Goal: Information Seeking & Learning: Learn about a topic

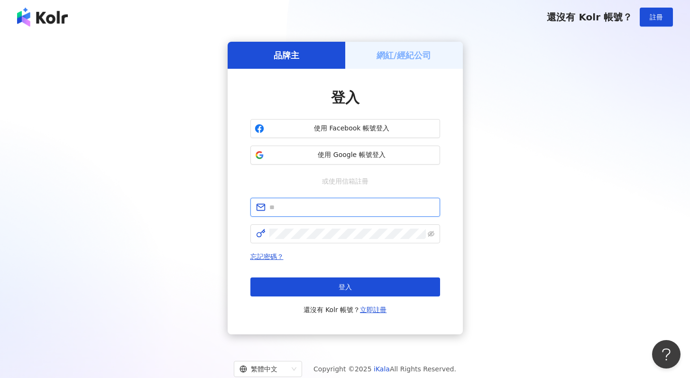
click at [317, 205] on input "text" at bounding box center [351, 207] width 165 height 10
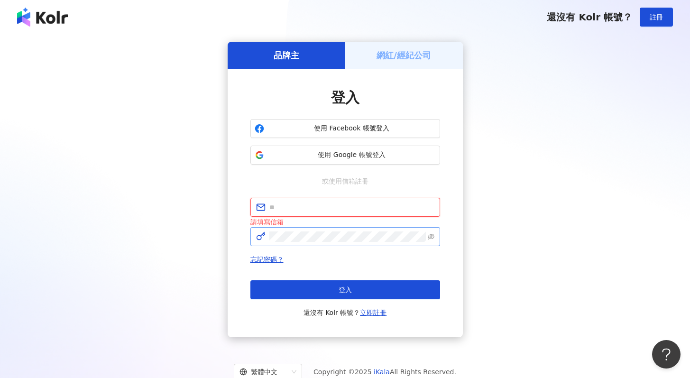
type input "**********"
drag, startPoint x: 354, startPoint y: 300, endPoint x: 348, endPoint y: 302, distance: 6.5
click at [354, 300] on div "登入 還沒有 Kolr 帳號？ 立即註冊" at bounding box center [345, 299] width 190 height 38
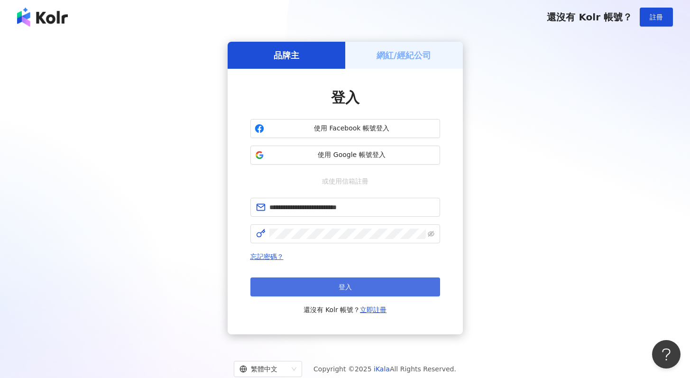
click at [351, 295] on button "登入" at bounding box center [345, 286] width 190 height 19
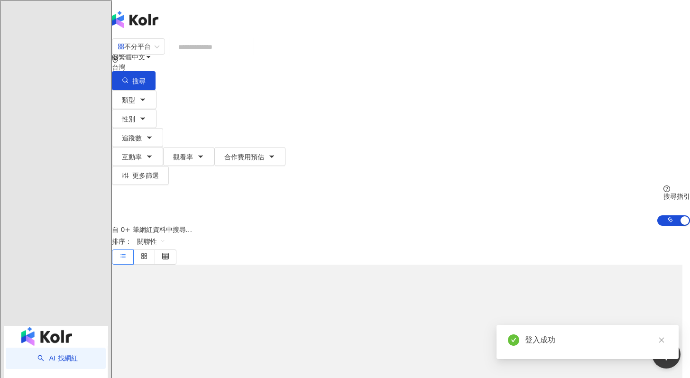
click at [231, 54] on input "search" at bounding box center [211, 47] width 77 height 18
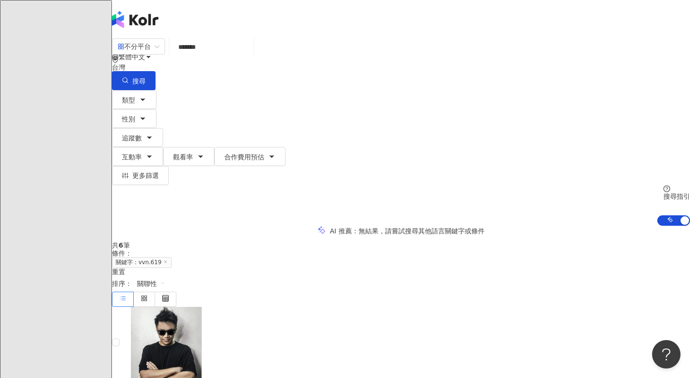
click at [288, 67] on div "不分平台 vvn.619 ******* 台灣 搜尋" at bounding box center [401, 64] width 578 height 52
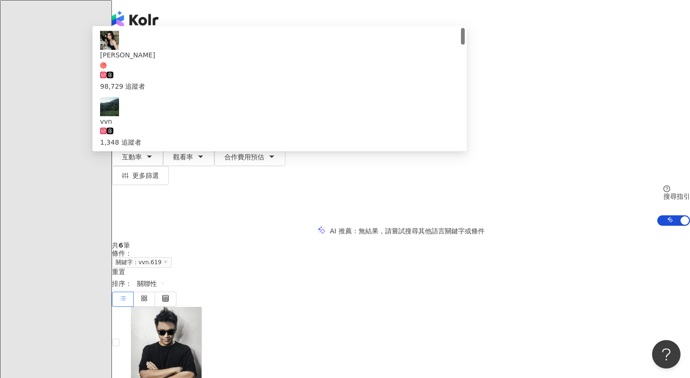
drag, startPoint x: 237, startPoint y: 63, endPoint x: 150, endPoint y: 57, distance: 86.5
click at [151, 57] on div "不分平台 ******* 台灣 搜尋 5cf59305-ab5a-4564-af5b-a0d02949aac9 魏若安 Vivian 98,729 追蹤者 v…" at bounding box center [401, 64] width 578 height 52
paste input "search"
type input "***"
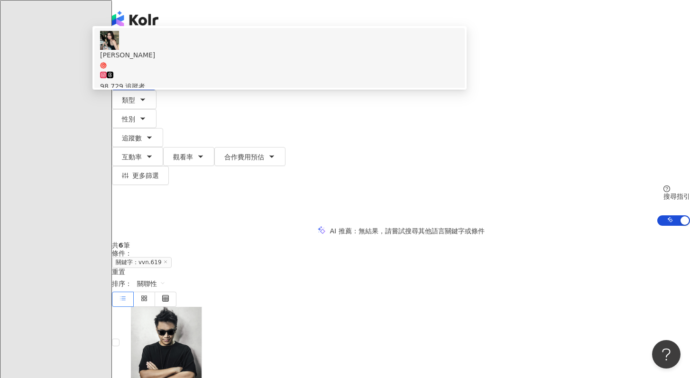
click at [262, 60] on div "魏若安 Vivian" at bounding box center [279, 55] width 359 height 10
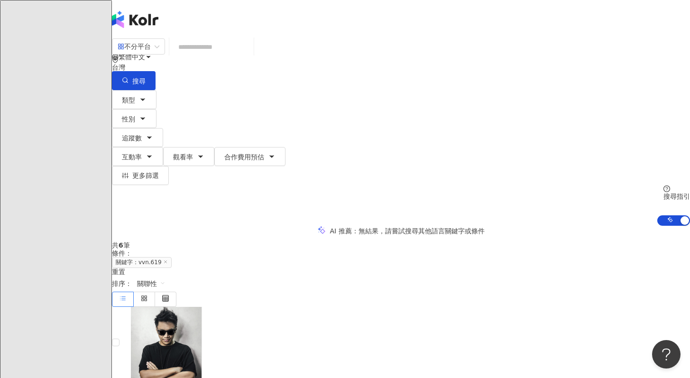
click at [250, 56] on input "search" at bounding box center [211, 47] width 77 height 18
paste input "**********"
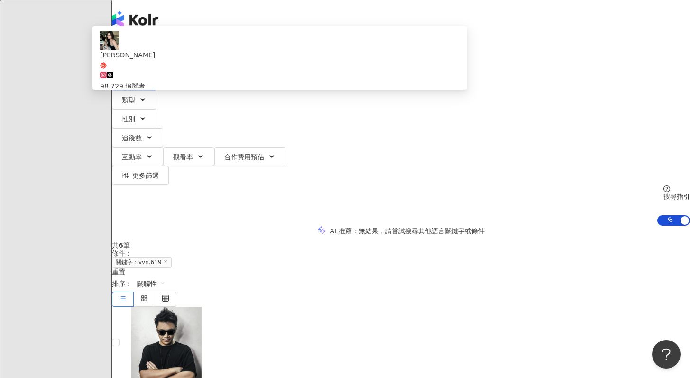
type input "**********"
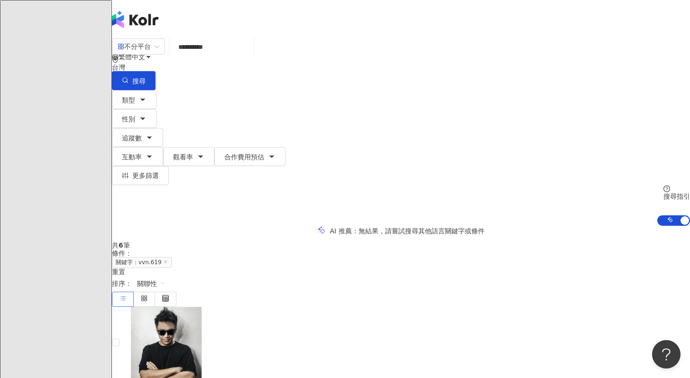
click at [168, 259] on icon at bounding box center [165, 261] width 5 height 5
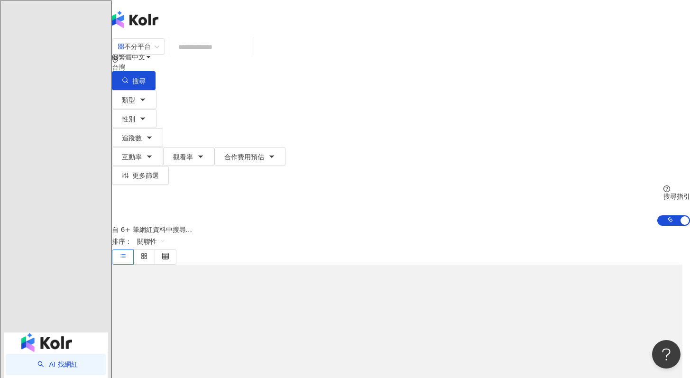
click at [247, 54] on input "search" at bounding box center [211, 47] width 77 height 18
paste input "**********"
type input "**********"
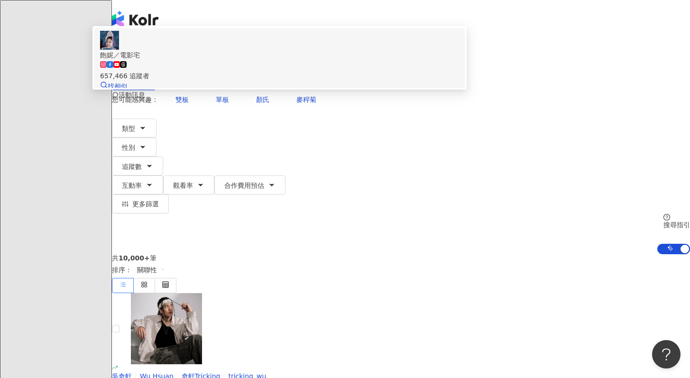
click at [287, 60] on span "飽妮／電影宅" at bounding box center [279, 55] width 359 height 10
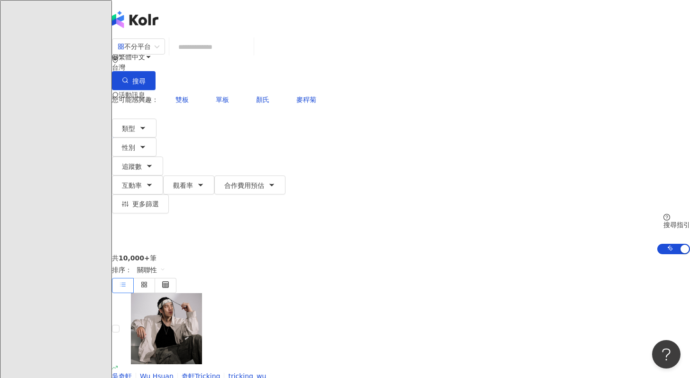
click at [250, 55] on input "search" at bounding box center [211, 47] width 77 height 18
paste input "**********"
type input "**********"
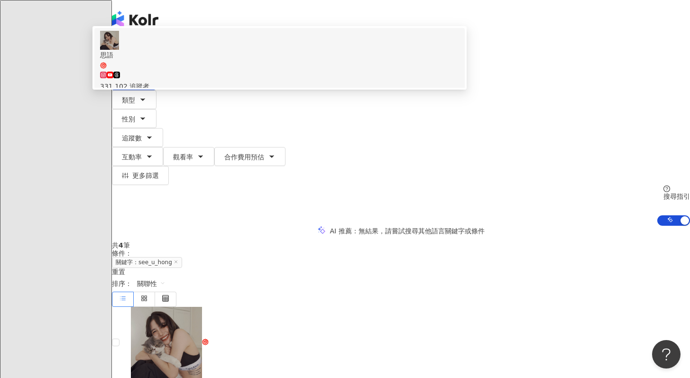
click at [265, 84] on div "331,102 追蹤者" at bounding box center [279, 81] width 359 height 21
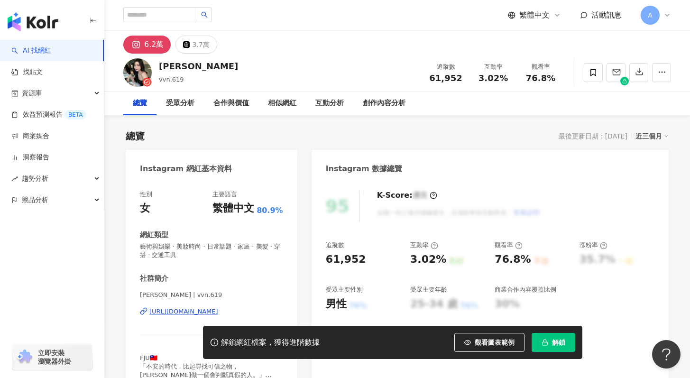
click at [565, 341] on button "解鎖" at bounding box center [554, 342] width 44 height 19
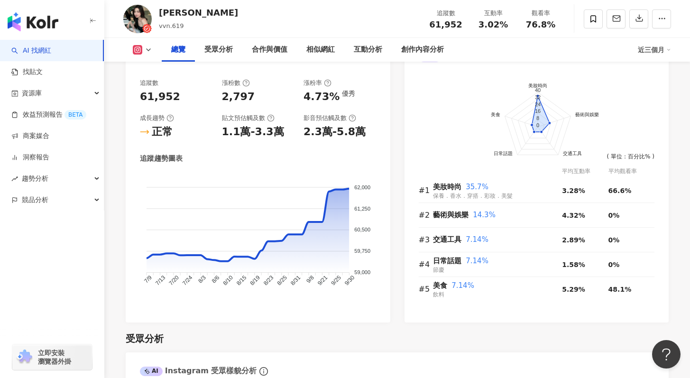
scroll to position [559, 0]
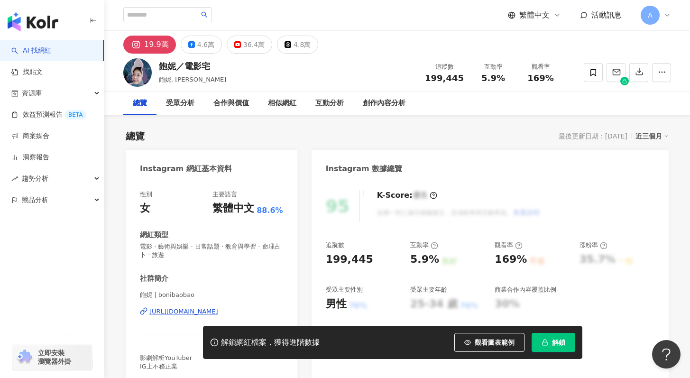
click at [557, 342] on span "解鎖" at bounding box center [558, 343] width 13 height 8
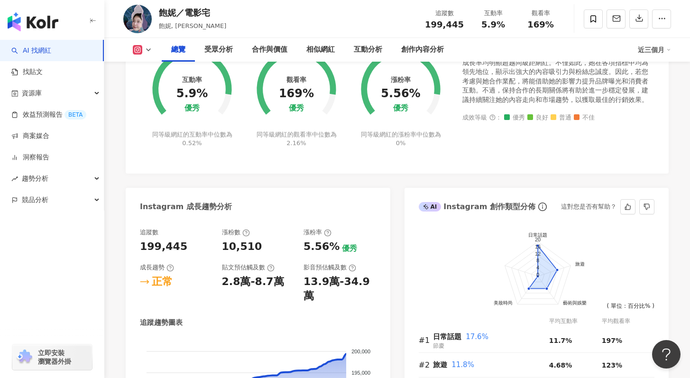
scroll to position [540, 0]
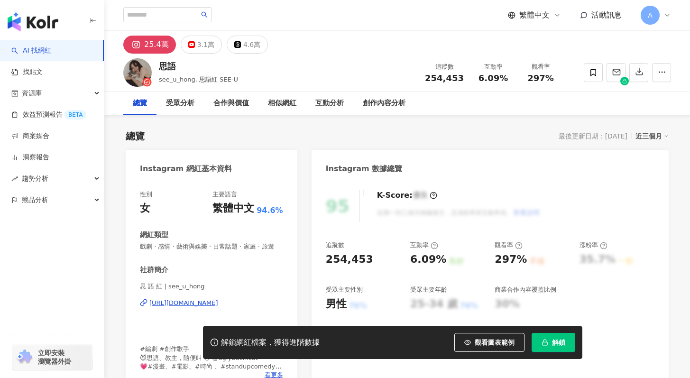
scroll to position [2, 0]
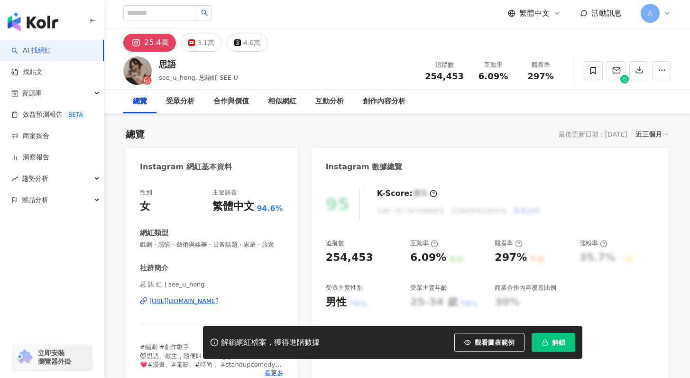
click at [563, 346] on button "解鎖" at bounding box center [554, 342] width 44 height 19
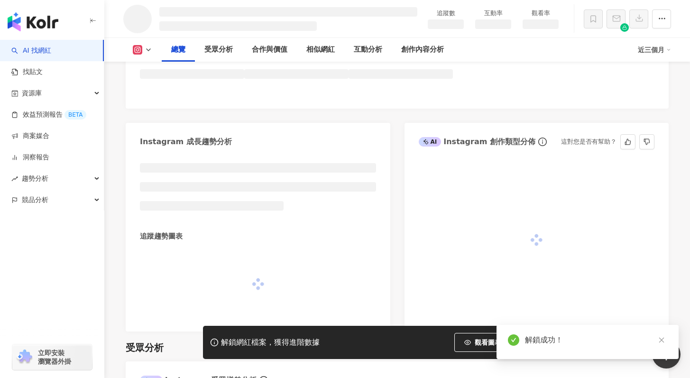
scroll to position [448, 0]
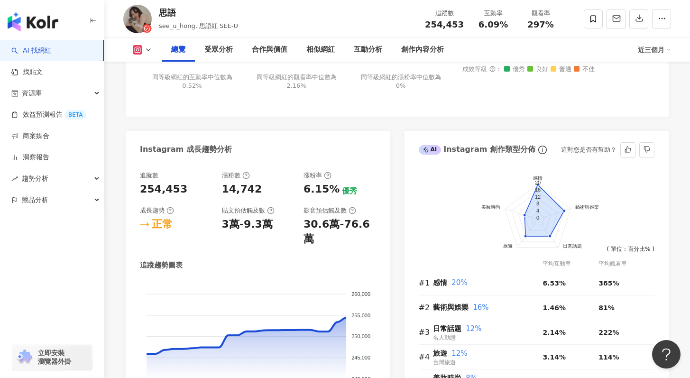
scroll to position [457, 0]
click at [51, 46] on link "AI 找網紅" at bounding box center [31, 50] width 40 height 9
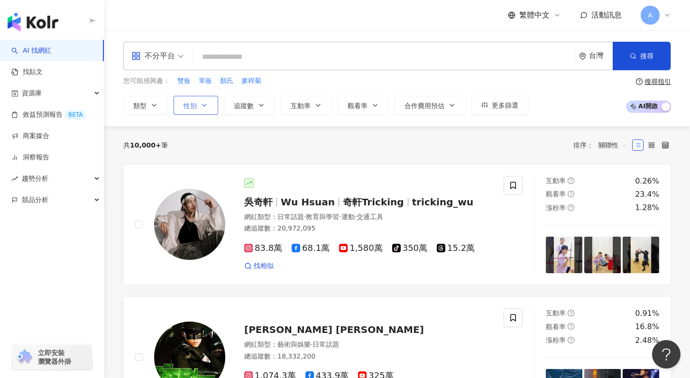
click at [188, 104] on span "性別" at bounding box center [190, 106] width 13 height 8
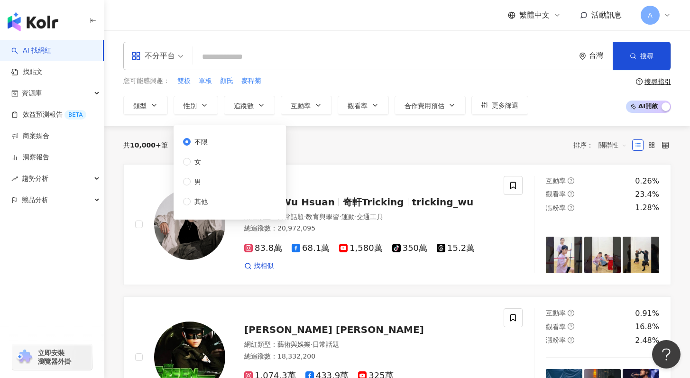
click at [213, 158] on div "不限 女 男 其他" at bounding box center [199, 172] width 32 height 70
click at [194, 158] on span "女" at bounding box center [198, 162] width 14 height 10
click at [255, 110] on button "追蹤數" at bounding box center [249, 105] width 51 height 19
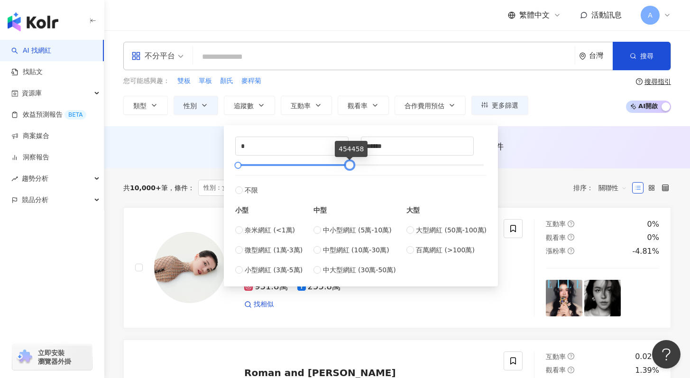
type input "******"
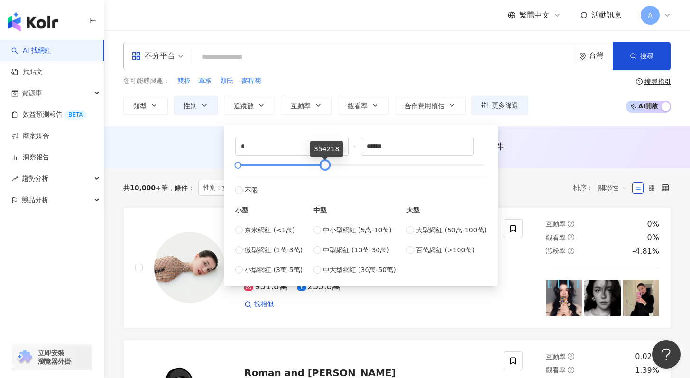
drag, startPoint x: 485, startPoint y: 165, endPoint x: 326, endPoint y: 164, distance: 158.9
click at [326, 164] on div at bounding box center [325, 165] width 5 height 5
drag, startPoint x: 240, startPoint y: 165, endPoint x: 258, endPoint y: 164, distance: 18.5
click at [258, 164] on div at bounding box center [256, 165] width 5 height 5
drag, startPoint x: 268, startPoint y: 145, endPoint x: 198, endPoint y: 136, distance: 70.7
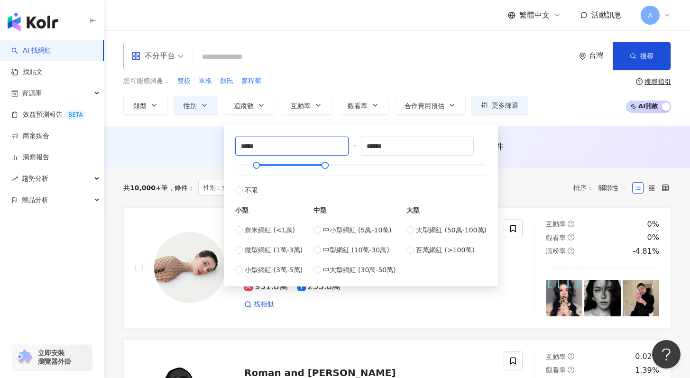
type input "*"
type input "******"
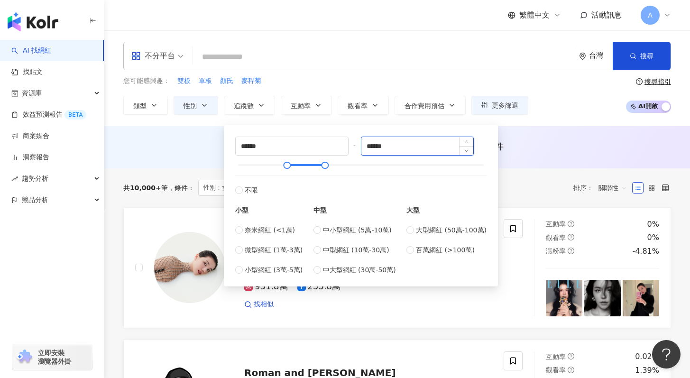
click at [399, 144] on input "******" at bounding box center [417, 146] width 112 height 18
type input "******"
click at [521, 166] on div "AI 推薦 ： 無結果，請嘗試搜尋其他語言關鍵字或條件" at bounding box center [397, 147] width 586 height 42
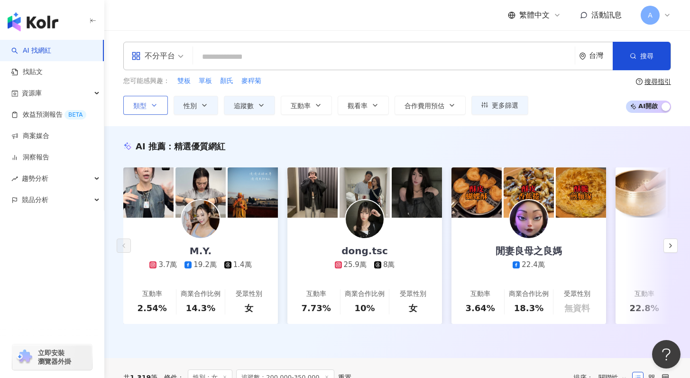
click at [143, 104] on span "類型" at bounding box center [139, 106] width 13 height 8
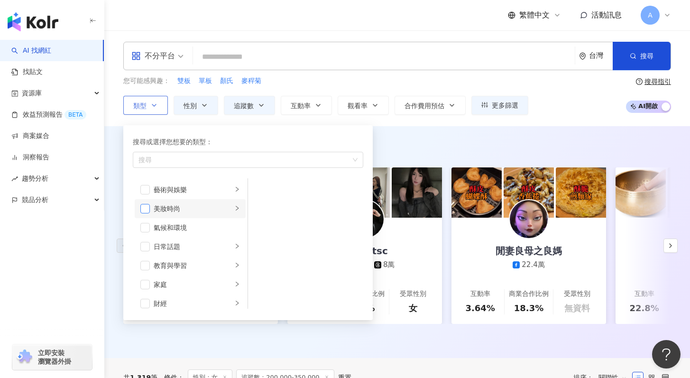
click at [143, 207] on span "button" at bounding box center [144, 208] width 9 height 9
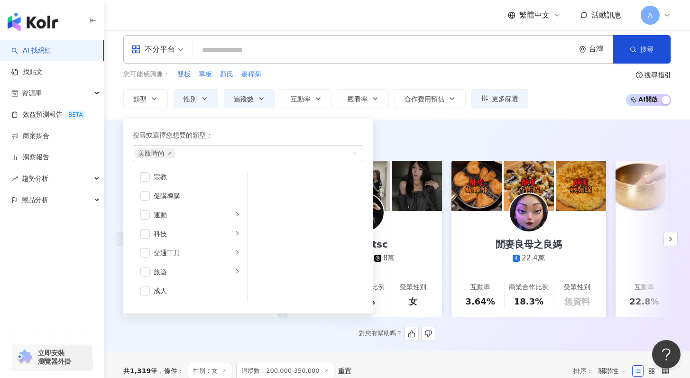
scroll to position [7, 0]
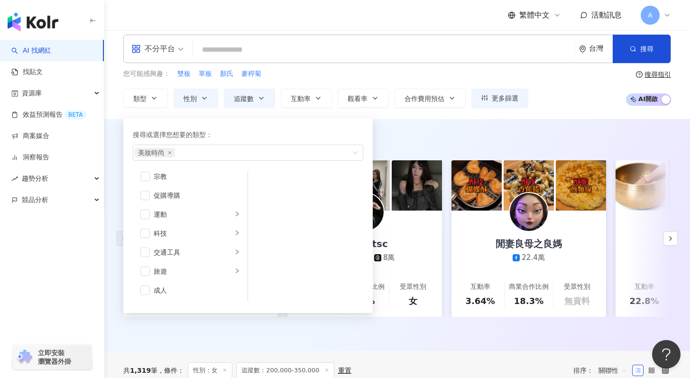
click at [446, 113] on div "不分平台 台灣 搜尋 您可能感興趣： 雙板 單板 顏氏 麥稈菊 類型 搜尋或選擇您想要的類型： 美妝時尚 藝術與娛樂 美妝時尚 氣候和環境 日常話題 教育與學…" at bounding box center [397, 71] width 586 height 96
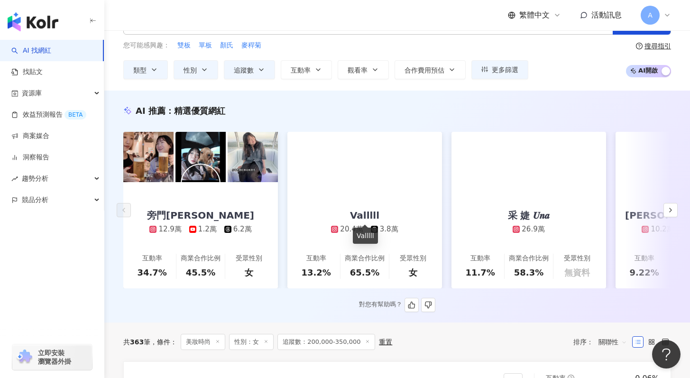
scroll to position [35, 0]
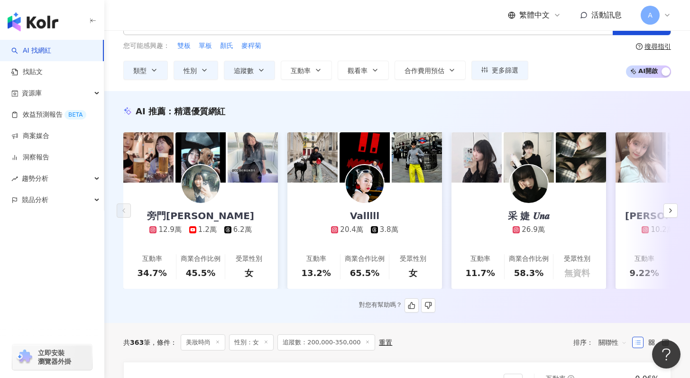
click at [516, 226] on icon at bounding box center [516, 229] width 7 height 7
click at [677, 216] on button "button" at bounding box center [671, 210] width 14 height 14
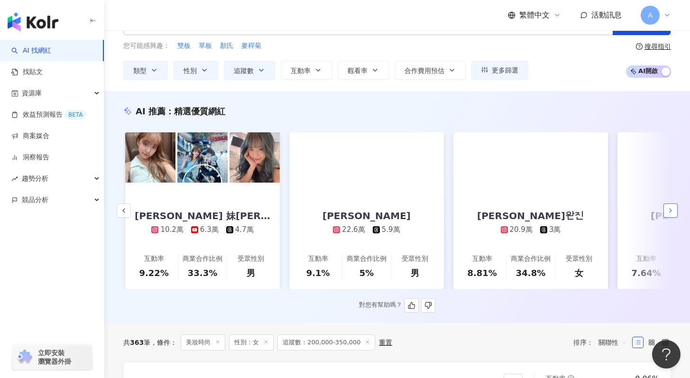
scroll to position [0, 492]
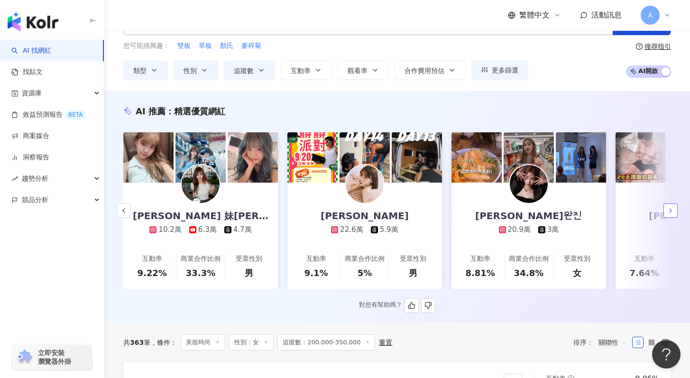
click at [666, 210] on button "button" at bounding box center [671, 210] width 14 height 14
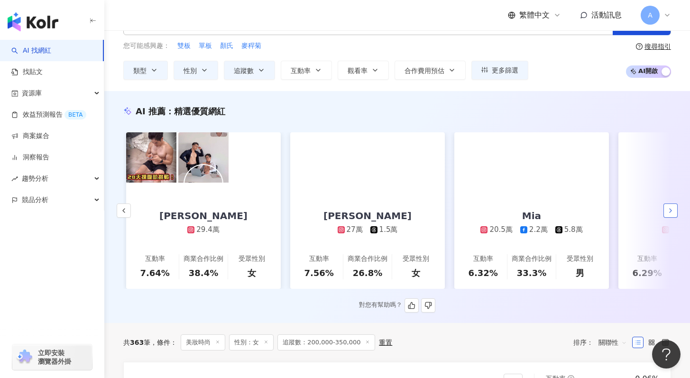
scroll to position [0, 985]
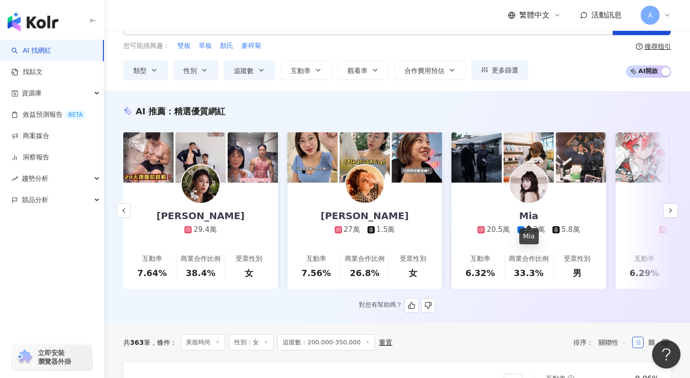
click at [534, 212] on div "Mia" at bounding box center [529, 215] width 38 height 13
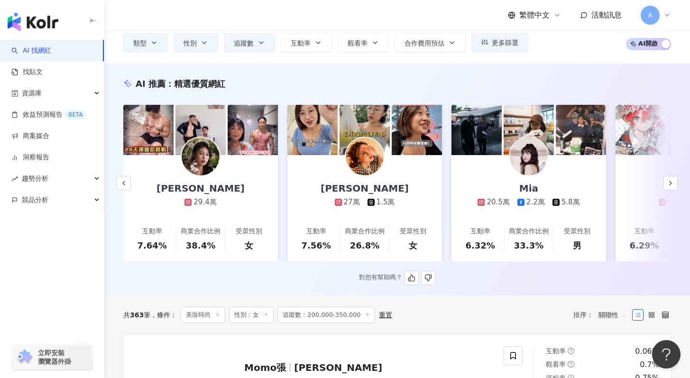
scroll to position [0, 0]
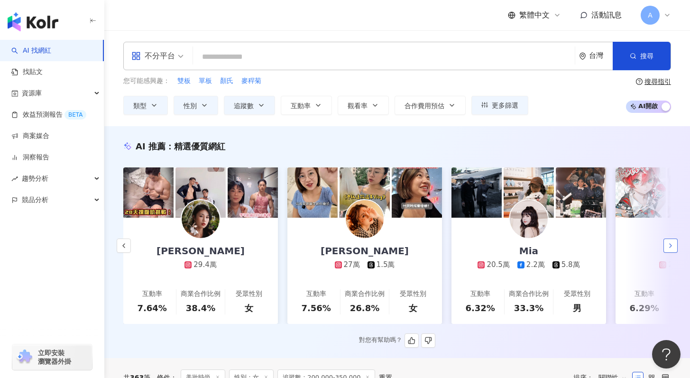
click at [674, 253] on button "button" at bounding box center [671, 246] width 14 height 14
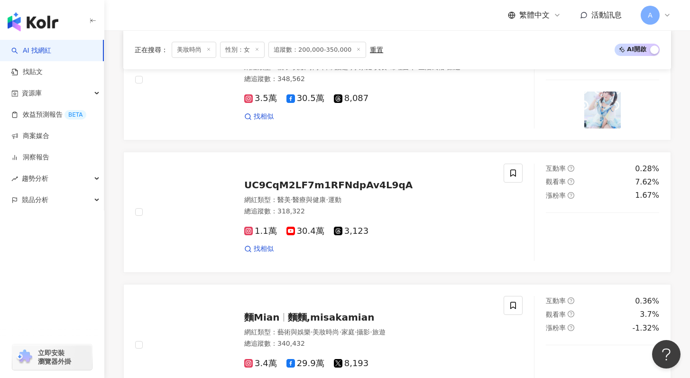
scroll to position [1820, 0]
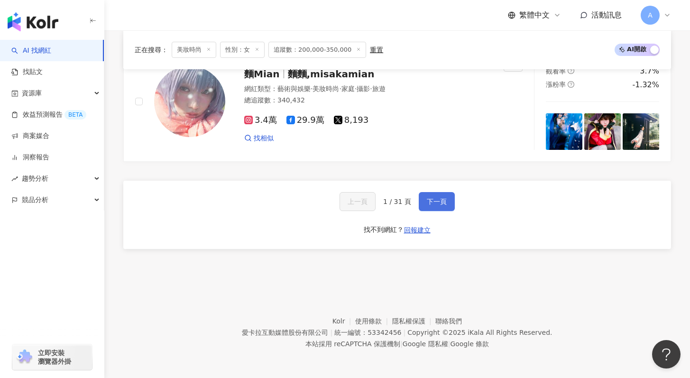
click at [432, 200] on span "下一頁" at bounding box center [437, 202] width 20 height 8
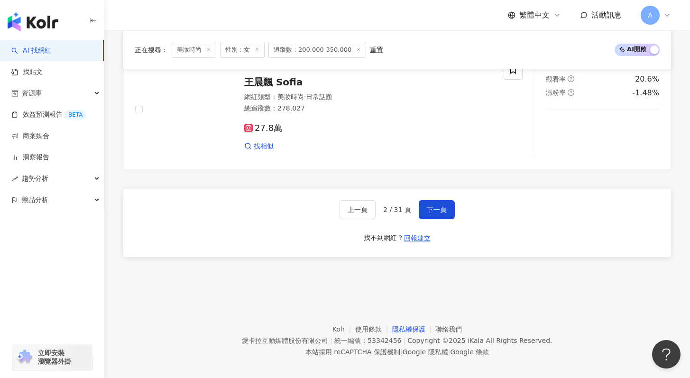
scroll to position [1812, 0]
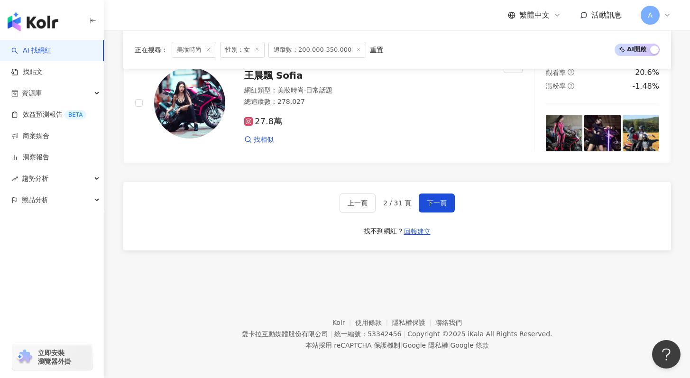
click at [442, 224] on div "上一頁 2 / 31 頁 下一頁 找不到網紅？ 回報建立" at bounding box center [397, 216] width 548 height 68
click at [438, 207] on span "下一頁" at bounding box center [437, 203] width 20 height 8
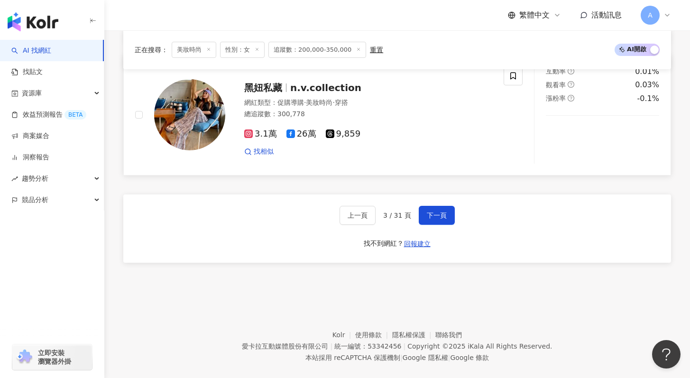
scroll to position [1798, 0]
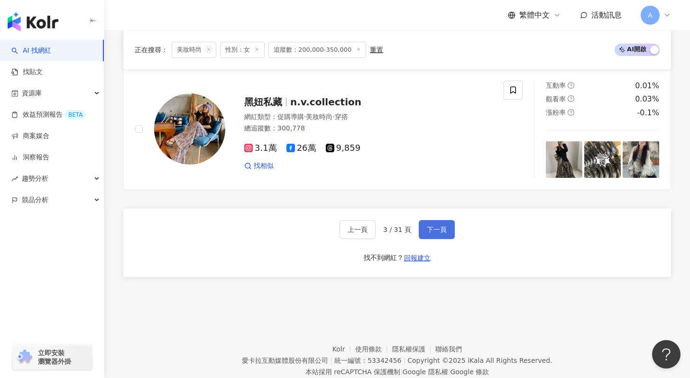
click at [445, 226] on span "下一頁" at bounding box center [437, 230] width 20 height 8
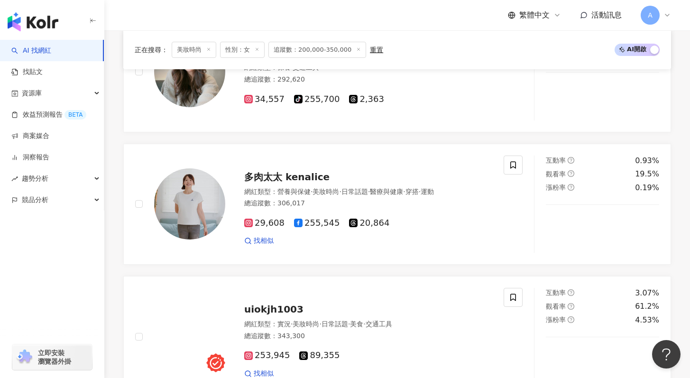
scroll to position [1806, 0]
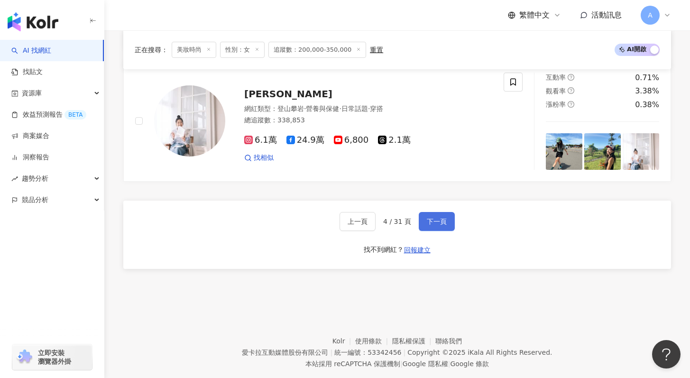
click at [445, 221] on span "下一頁" at bounding box center [437, 222] width 20 height 8
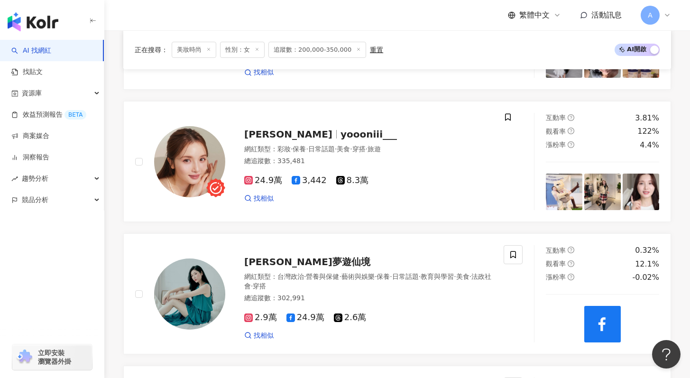
scroll to position [428, 0]
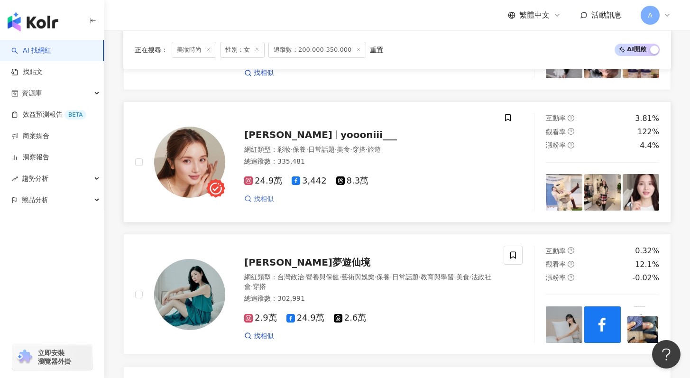
click at [269, 202] on span "找相似" at bounding box center [264, 198] width 20 height 9
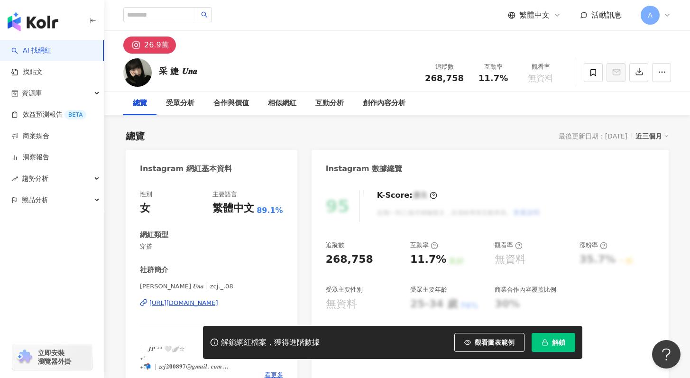
click at [161, 46] on div "26.9萬" at bounding box center [156, 44] width 25 height 13
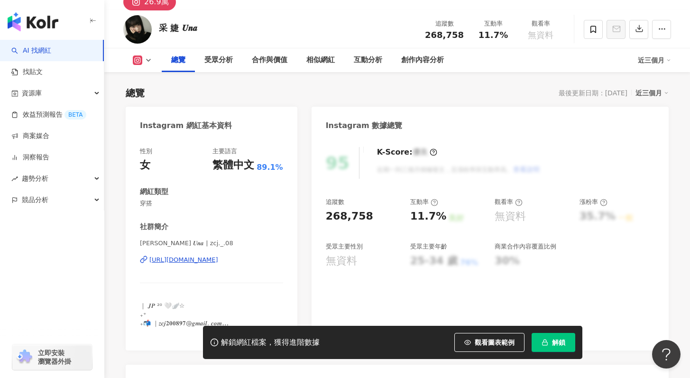
scroll to position [50, 0]
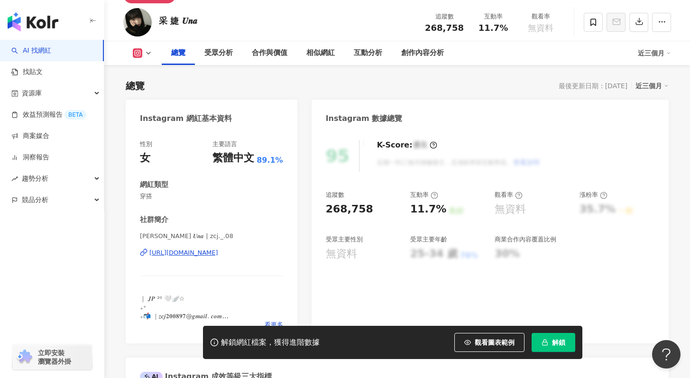
click at [203, 256] on div "[URL][DOMAIN_NAME]" at bounding box center [183, 253] width 69 height 9
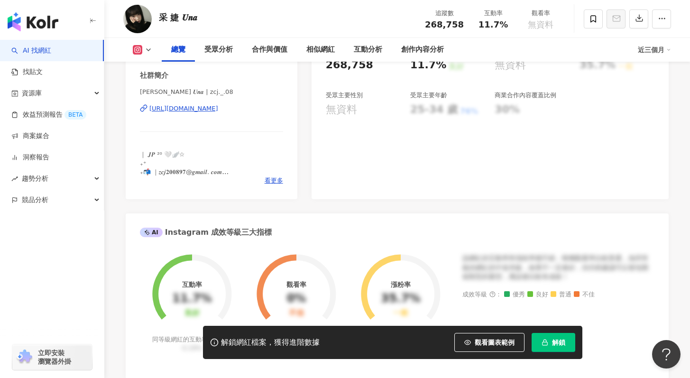
scroll to position [382, 0]
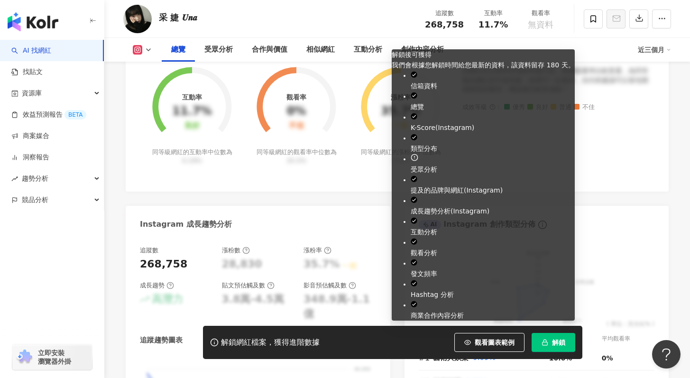
click at [560, 336] on button "解鎖" at bounding box center [554, 342] width 44 height 19
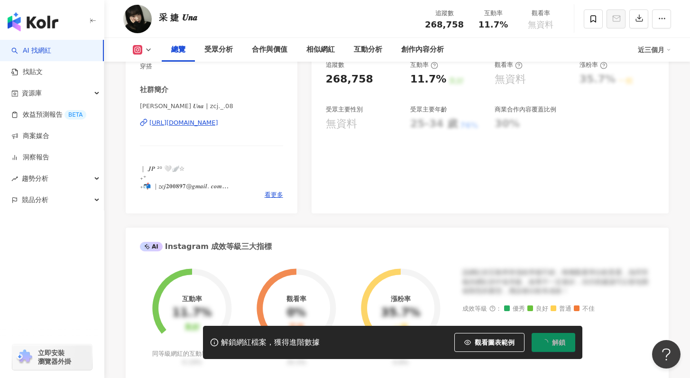
scroll to position [102, 0]
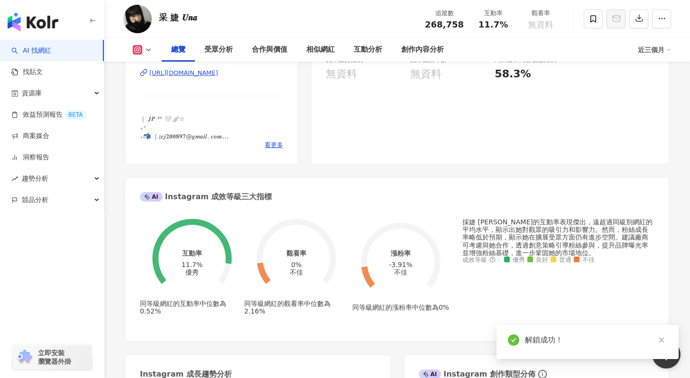
scroll to position [374, 0]
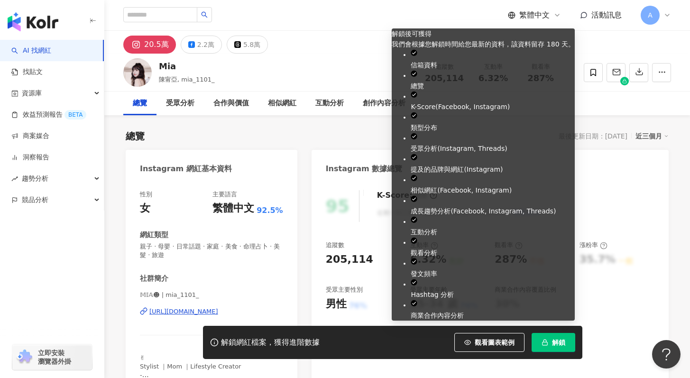
click at [563, 338] on button "解鎖" at bounding box center [554, 342] width 44 height 19
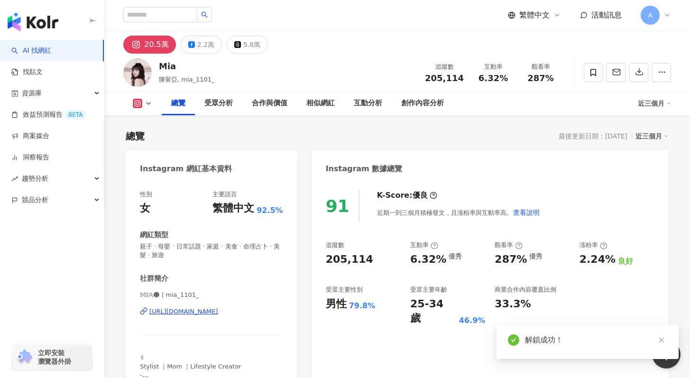
scroll to position [56, 0]
